Goal: Task Accomplishment & Management: Complete application form

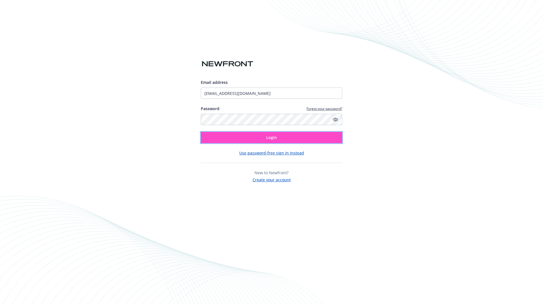
click at [271, 138] on span "Login" at bounding box center [271, 137] width 11 height 5
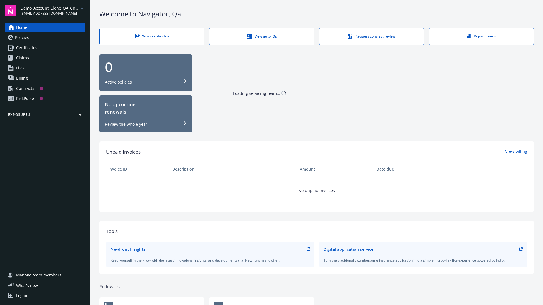
click at [53, 10] on span "Demo_Account_Clone_QA_CR_Tests_Prospect" at bounding box center [50, 8] width 58 height 6
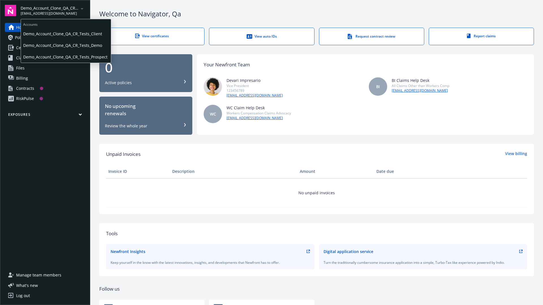
click at [65, 34] on span "Demo_Account_Clone_QA_CR_Tests_Client" at bounding box center [65, 34] width 85 height 12
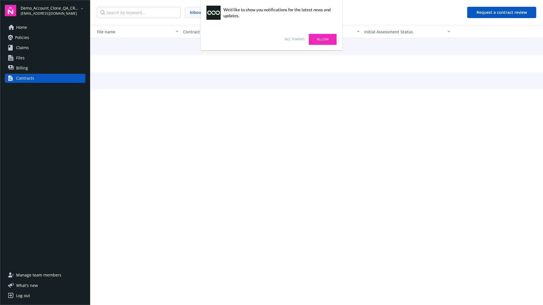
click at [294, 39] on link "No, thanks" at bounding box center [294, 39] width 20 height 5
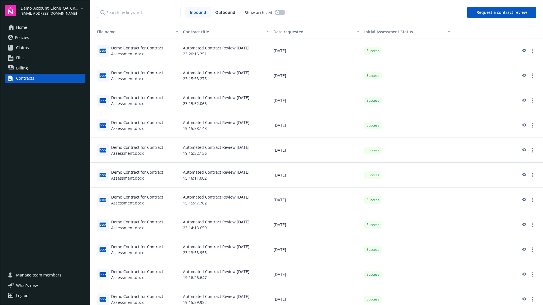
click at [502, 12] on button "Request a contract review" at bounding box center [501, 12] width 69 height 11
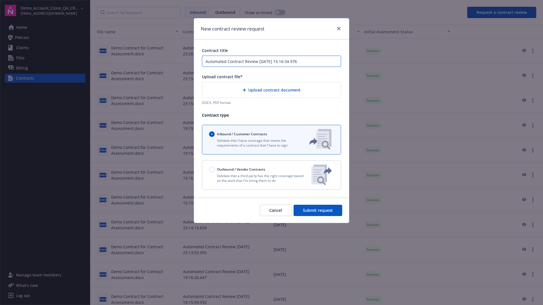
type input "Automated Contract Review 09-12-2025 15:16:34.976"
click at [271, 175] on p "Validate that a third party has the right coverage based on the work that I'm h…" at bounding box center [258, 179] width 98 height 10
radio input "false"
radio input "true"
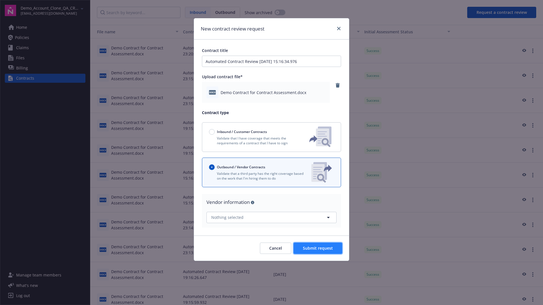
click at [318, 248] on span "Submit request" at bounding box center [318, 248] width 30 height 5
